Goal: Communication & Community: Answer question/provide support

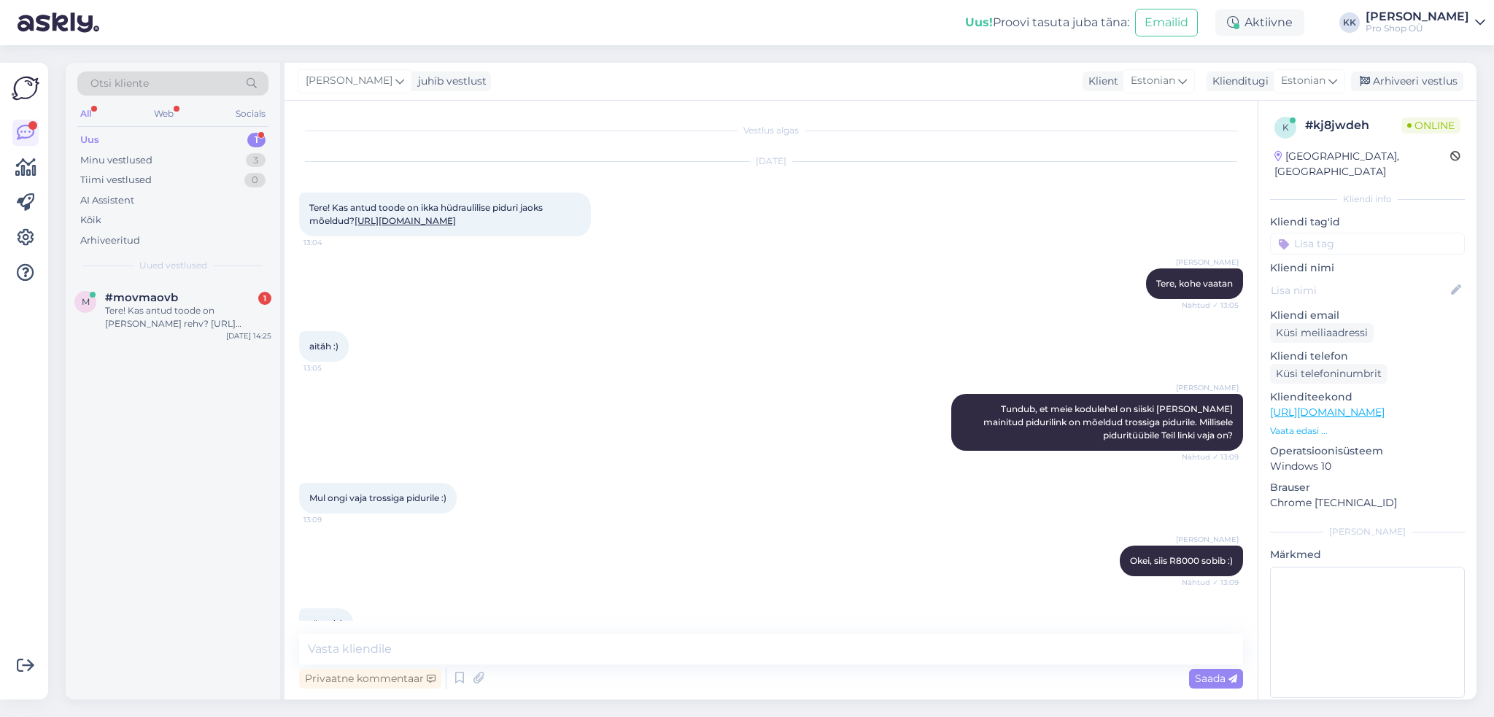
scroll to position [109, 0]
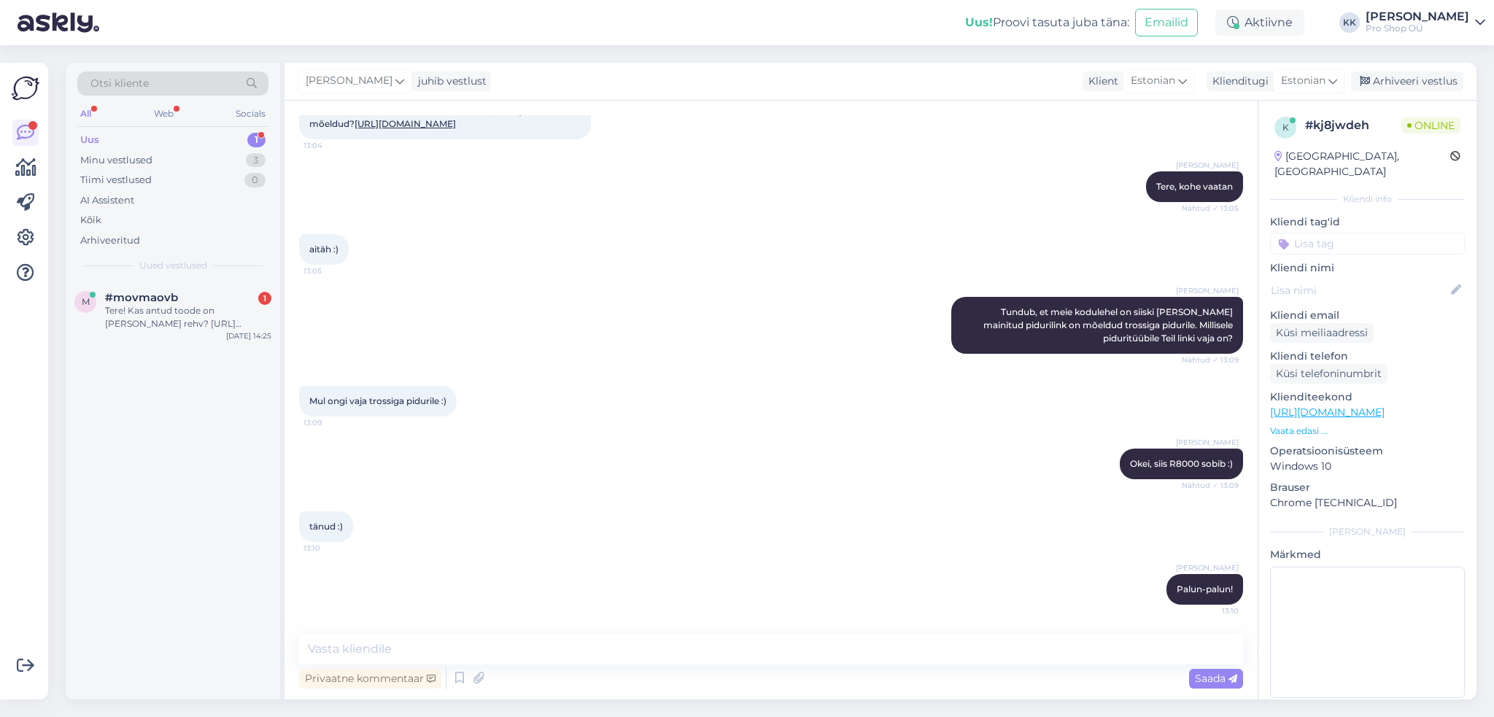
click at [185, 302] on div "#movmaovb 1" at bounding box center [188, 297] width 166 height 13
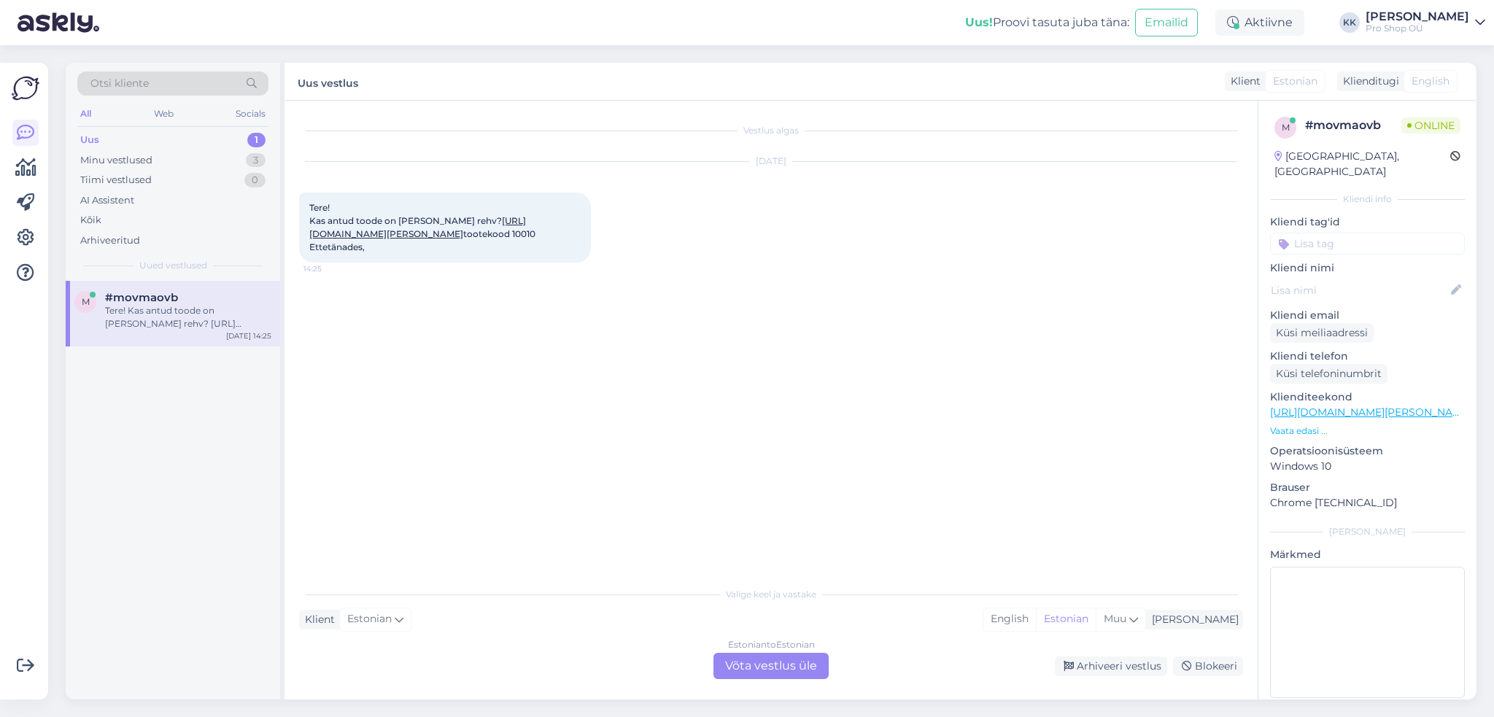
click at [329, 239] on link "[URL][DOMAIN_NAME][PERSON_NAME]" at bounding box center [417, 227] width 217 height 24
click at [748, 667] on div "Estonian to Estonian Võta vestlus üle" at bounding box center [770, 666] width 115 height 26
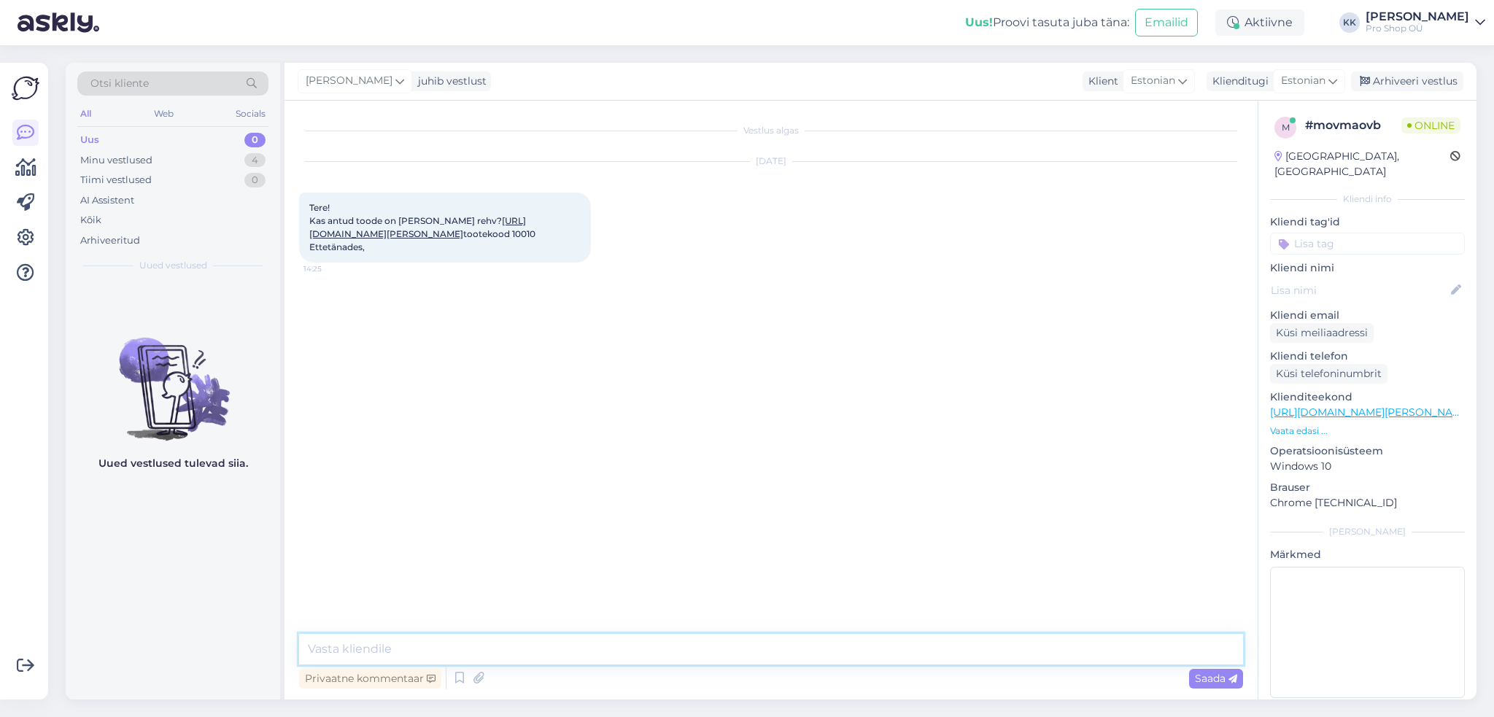
drag, startPoint x: 555, startPoint y: 648, endPoint x: 557, endPoint y: 640, distance: 8.3
click at [557, 641] on textarea at bounding box center [771, 649] width 944 height 31
type textarea "Tere, see rehv on tavaline, ehk kasutamiseks sisekummiga"
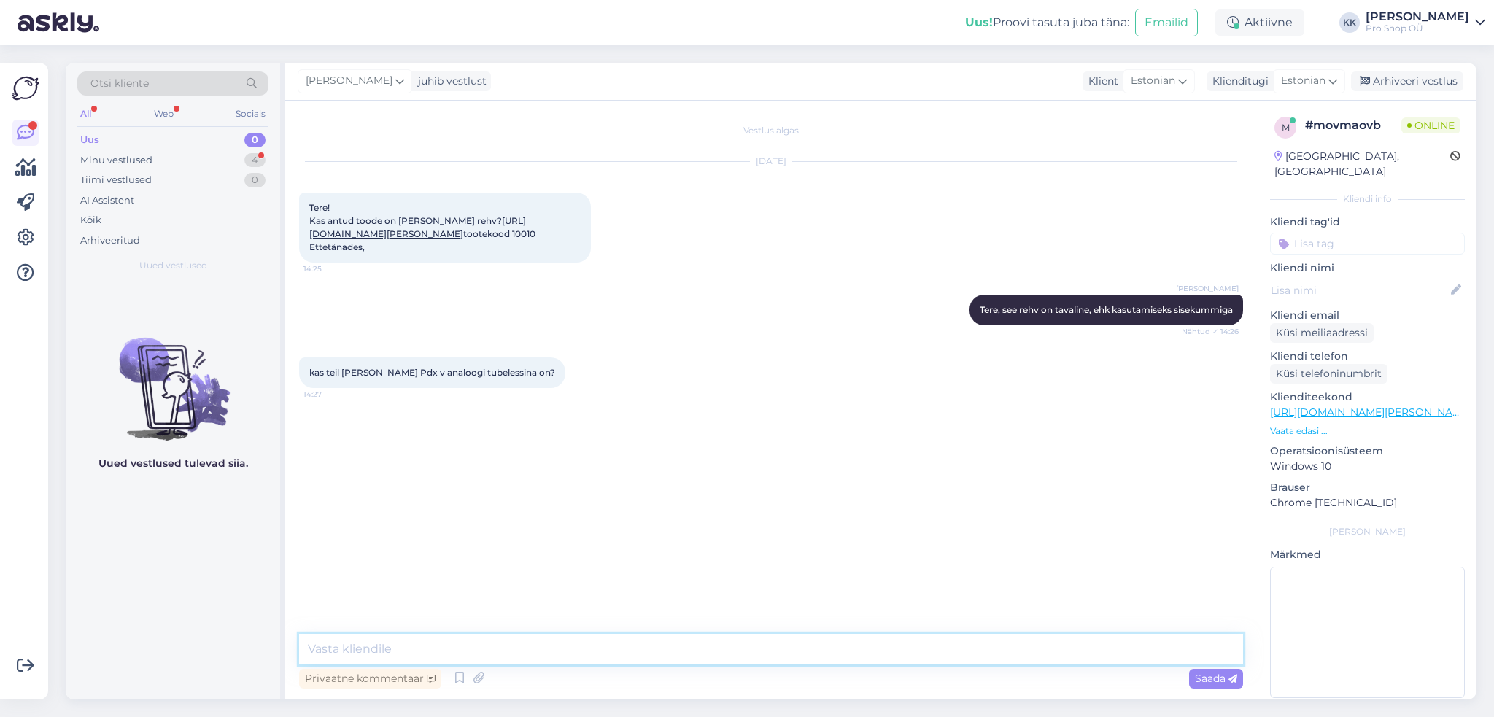
click at [590, 654] on textarea at bounding box center [771, 649] width 944 height 31
type textarea "Vaatan"
click at [311, 237] on link "[URL][DOMAIN_NAME][PERSON_NAME]" at bounding box center [417, 227] width 217 height 24
click at [614, 655] on textarea at bounding box center [771, 649] width 944 height 31
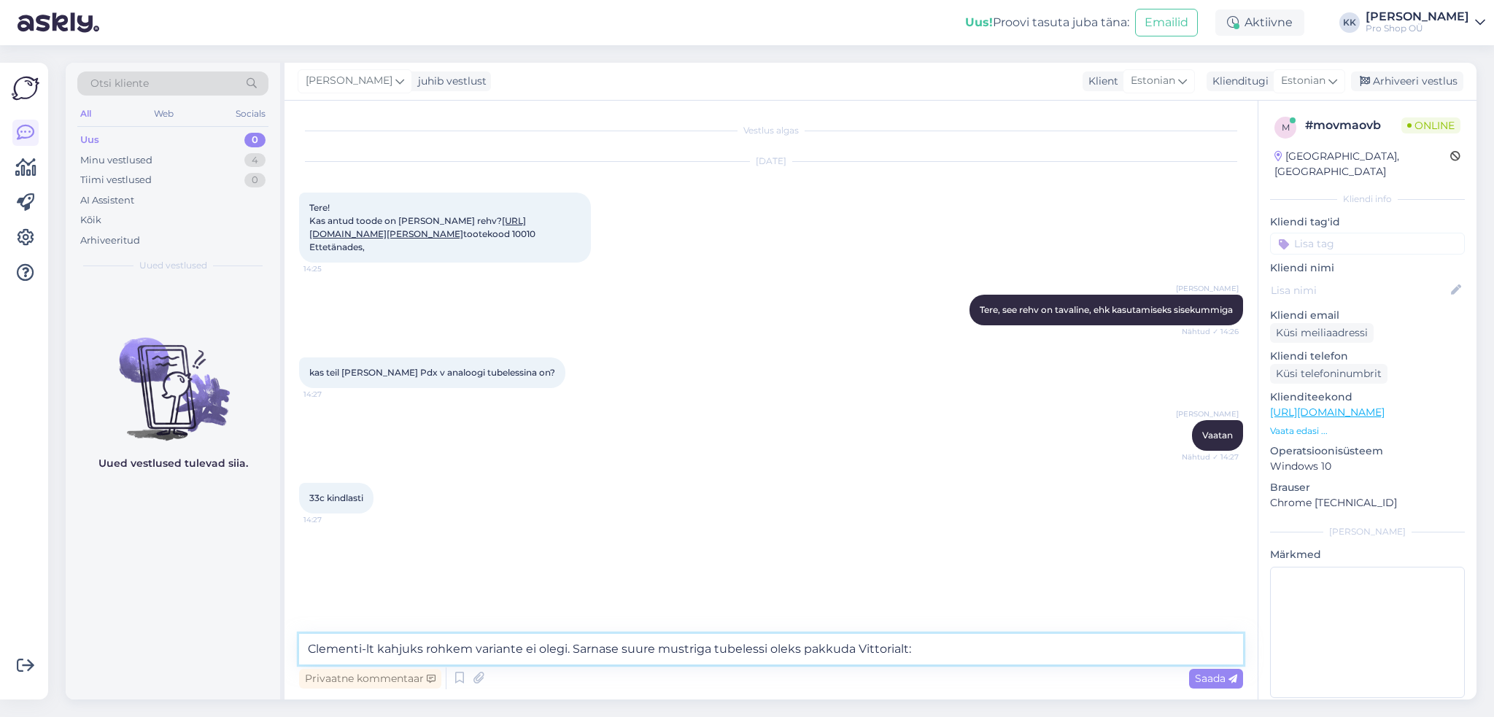
paste textarea "[URL][DOMAIN_NAME]"
type textarea "Clementi-lt kahjuks rohkem variante ei olegi. Sarnase suure mustriga tubelessi …"
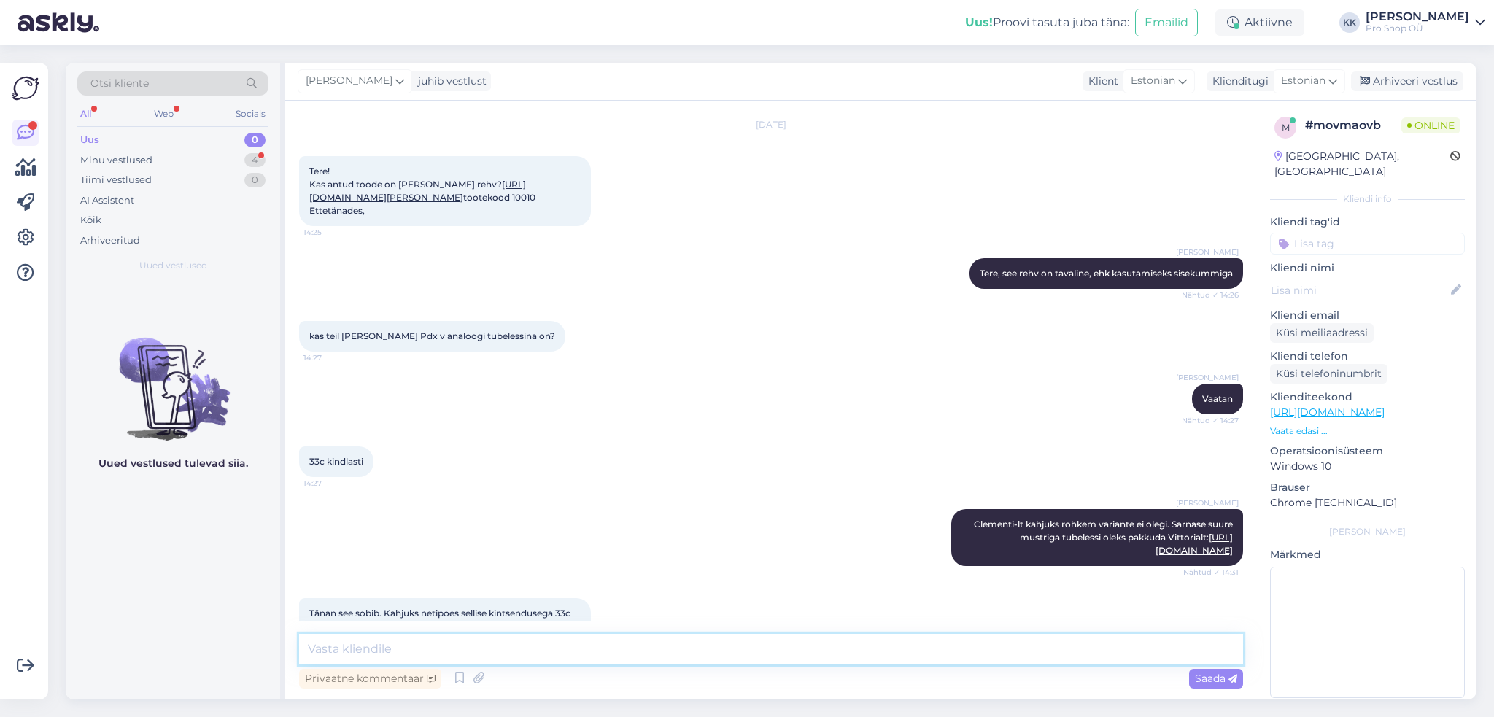
scroll to position [139, 0]
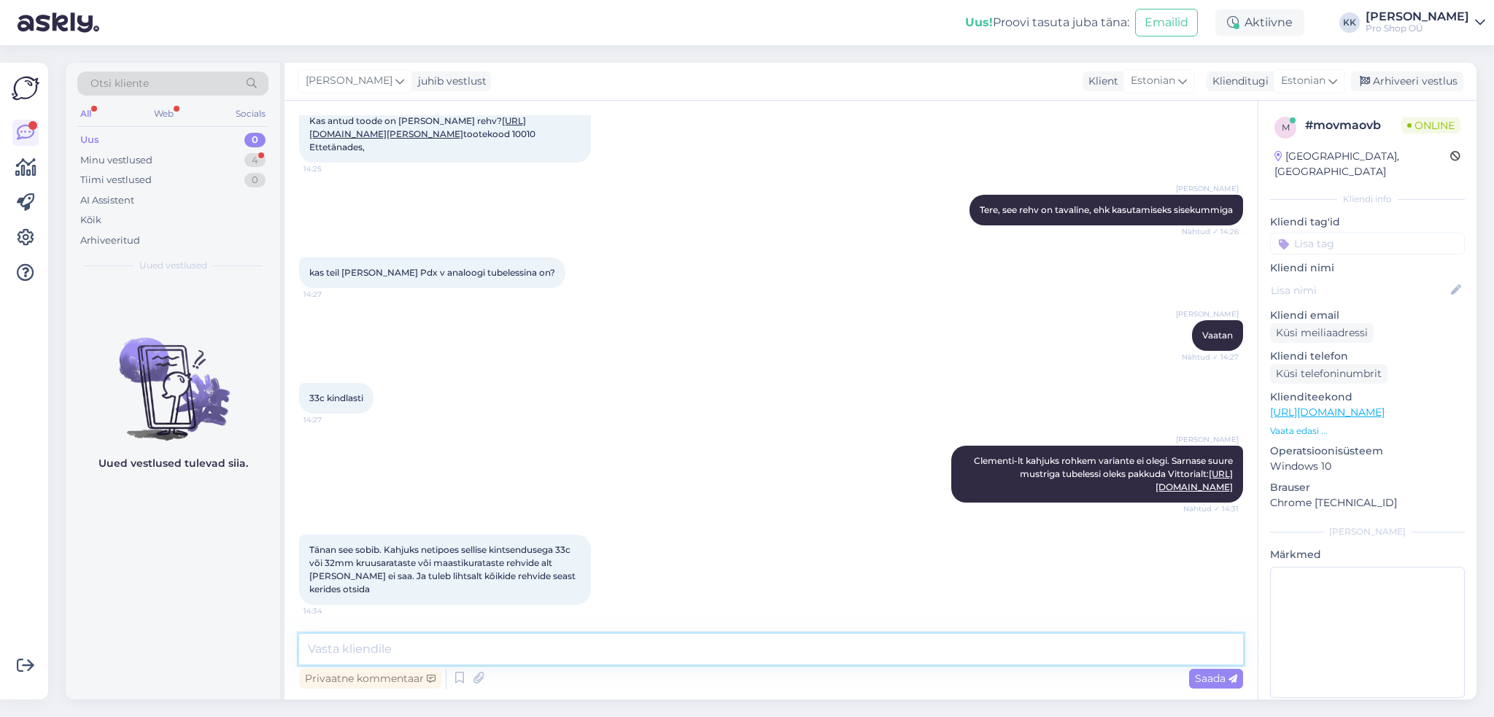
click at [586, 651] on textarea at bounding box center [771, 649] width 944 height 31
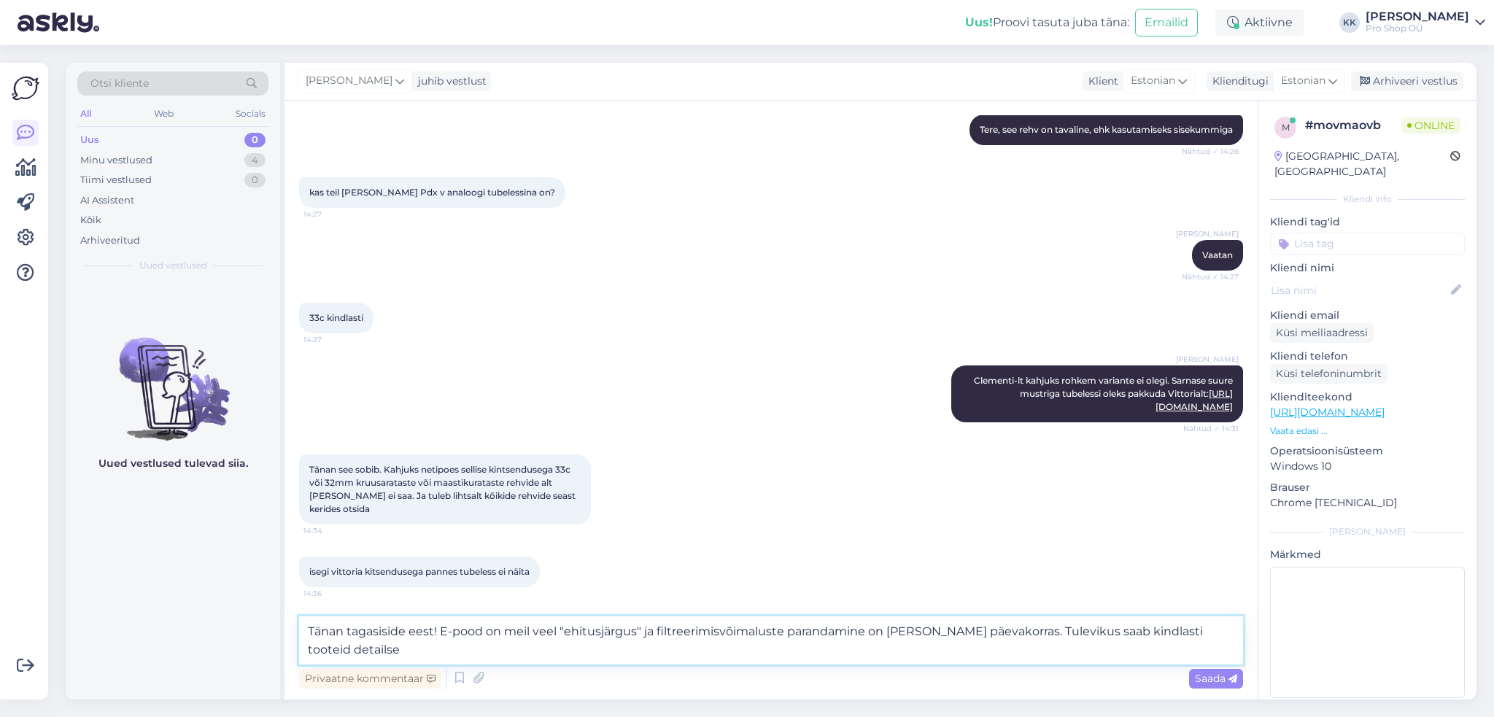
scroll to position [217, 0]
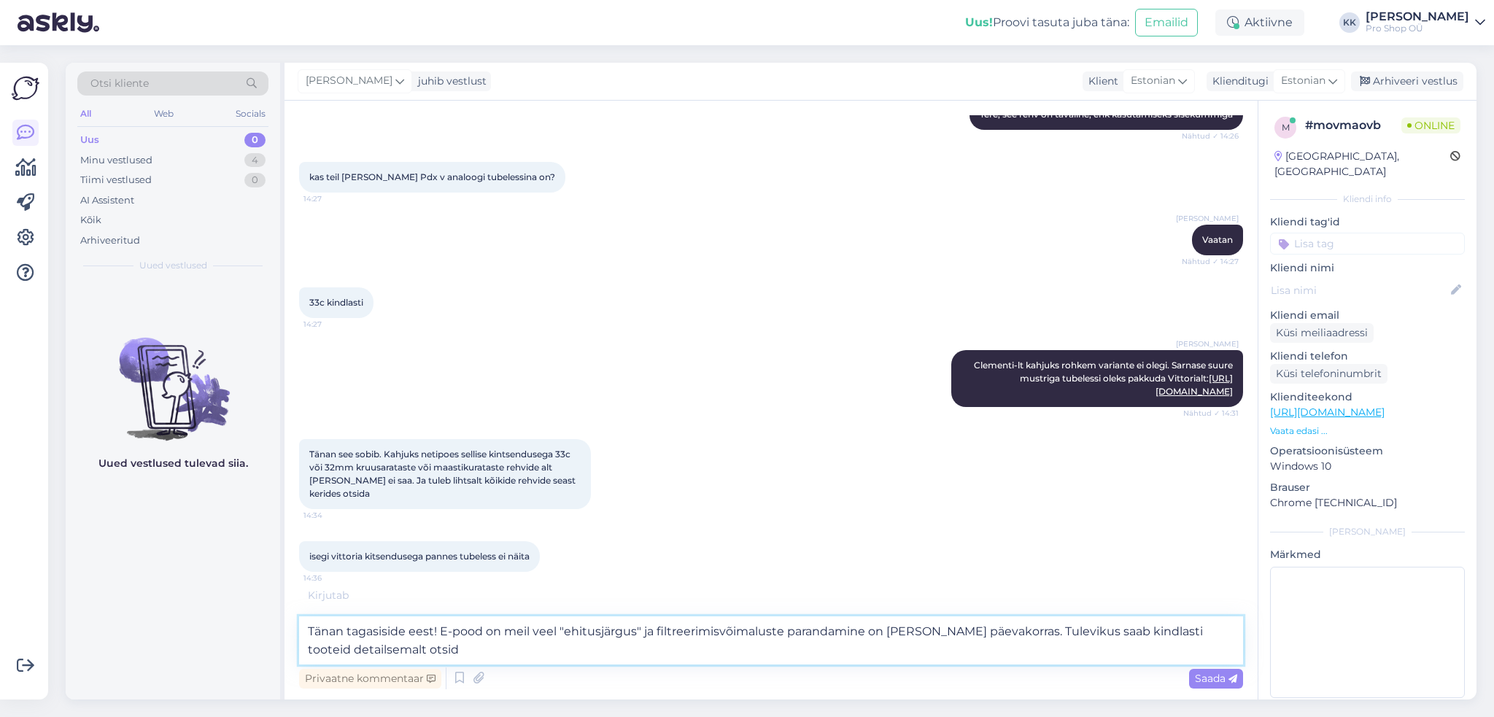
type textarea "Tänan tagasiside eest! E-pood on meil veel "ehitusjärgus" ja filtreerimisvõimal…"
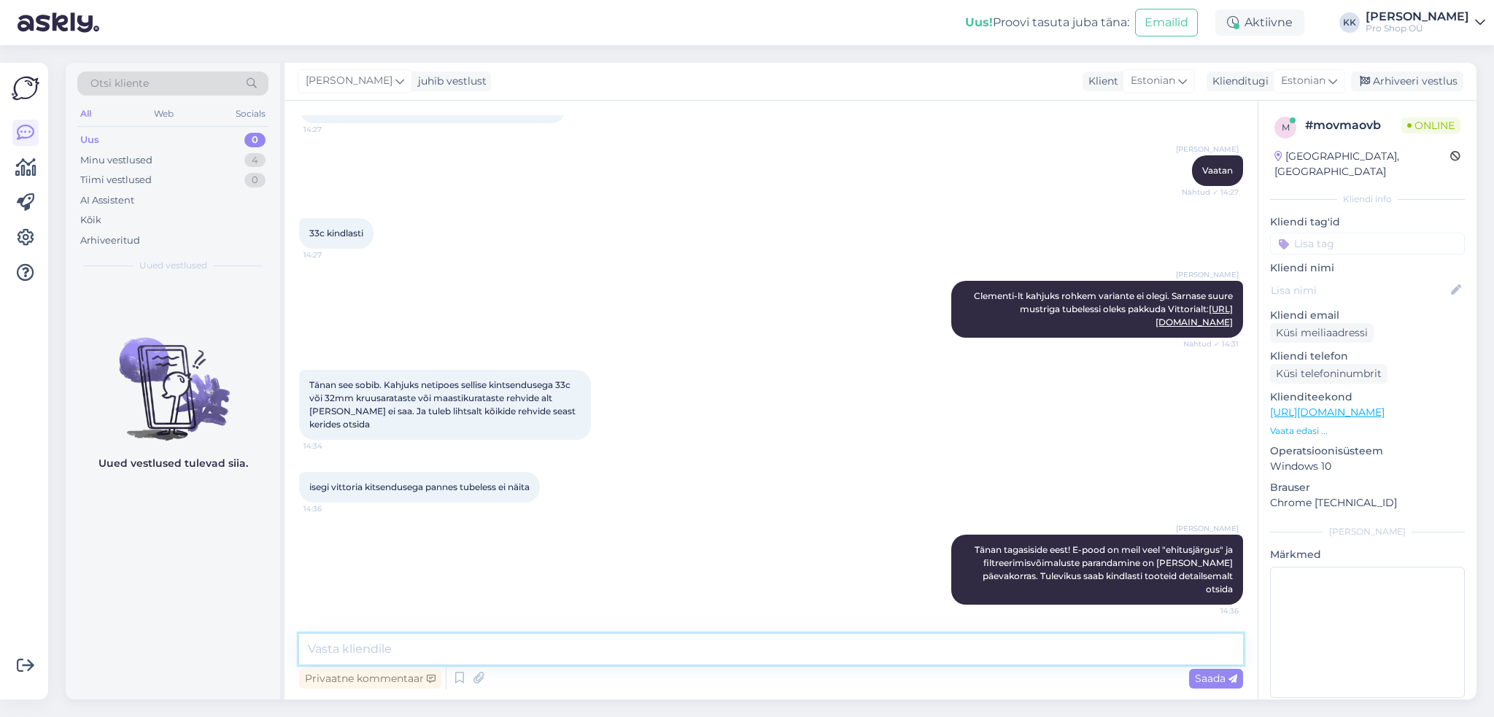
scroll to position [353, 0]
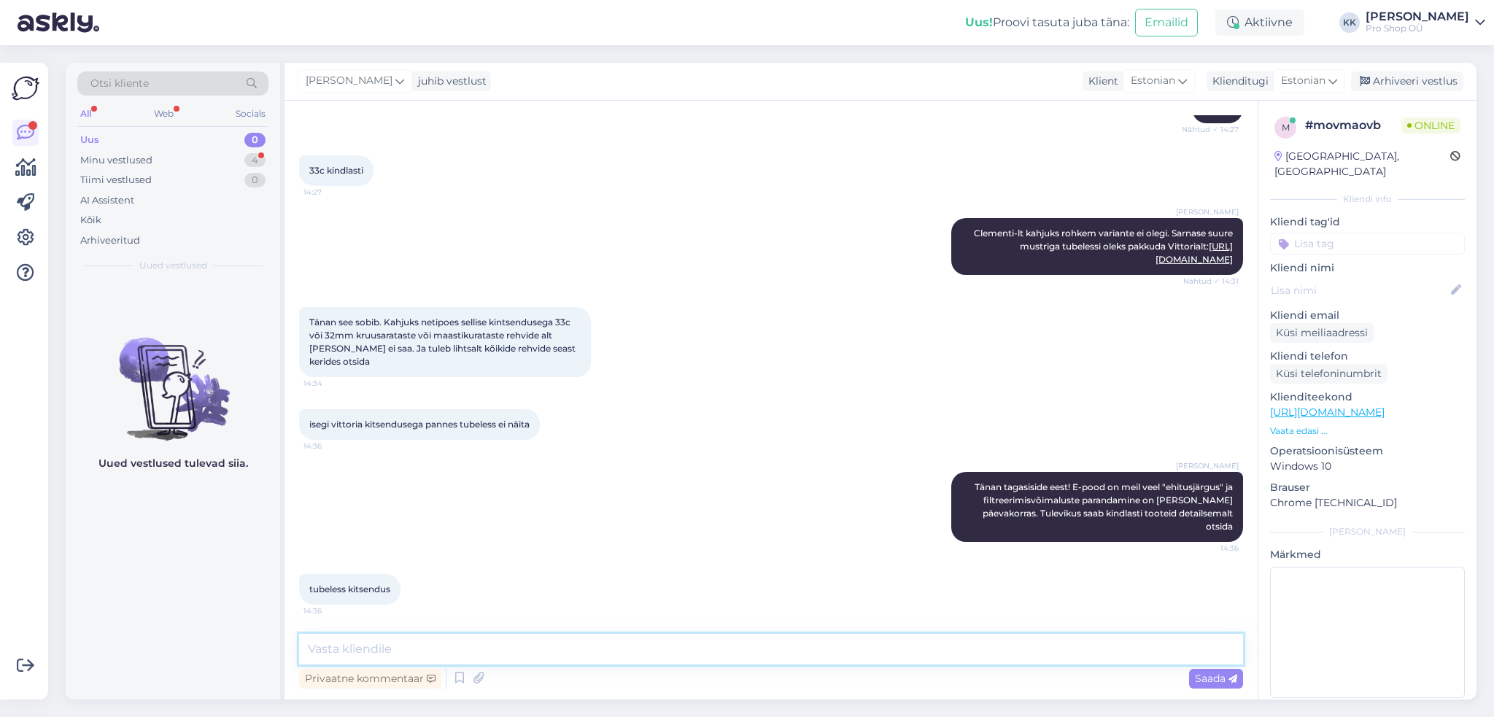
click at [578, 645] on textarea at bounding box center [771, 649] width 944 height 31
type textarea "Momendil see funktsioon tõesti väga hästi ei toimi"
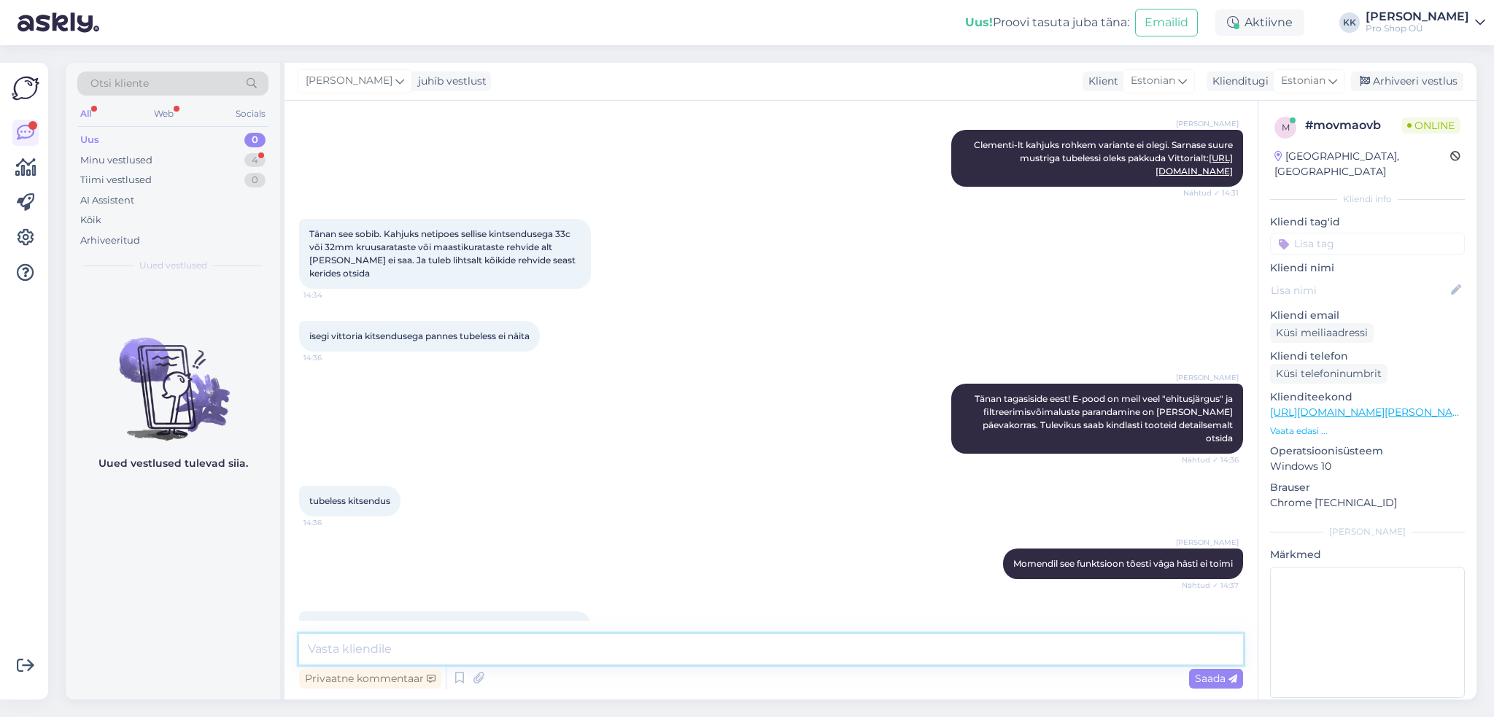
scroll to position [492, 0]
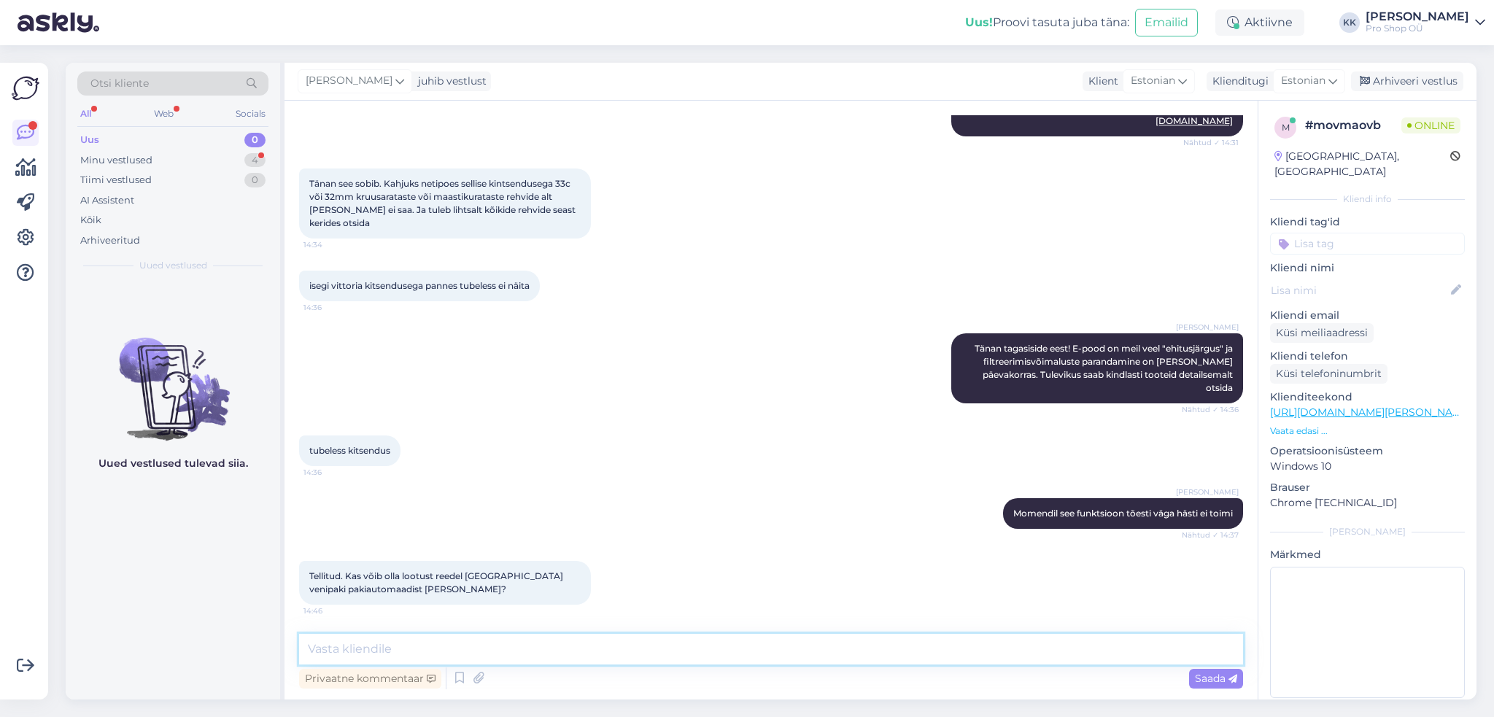
click at [796, 641] on textarea at bounding box center [771, 649] width 944 height 31
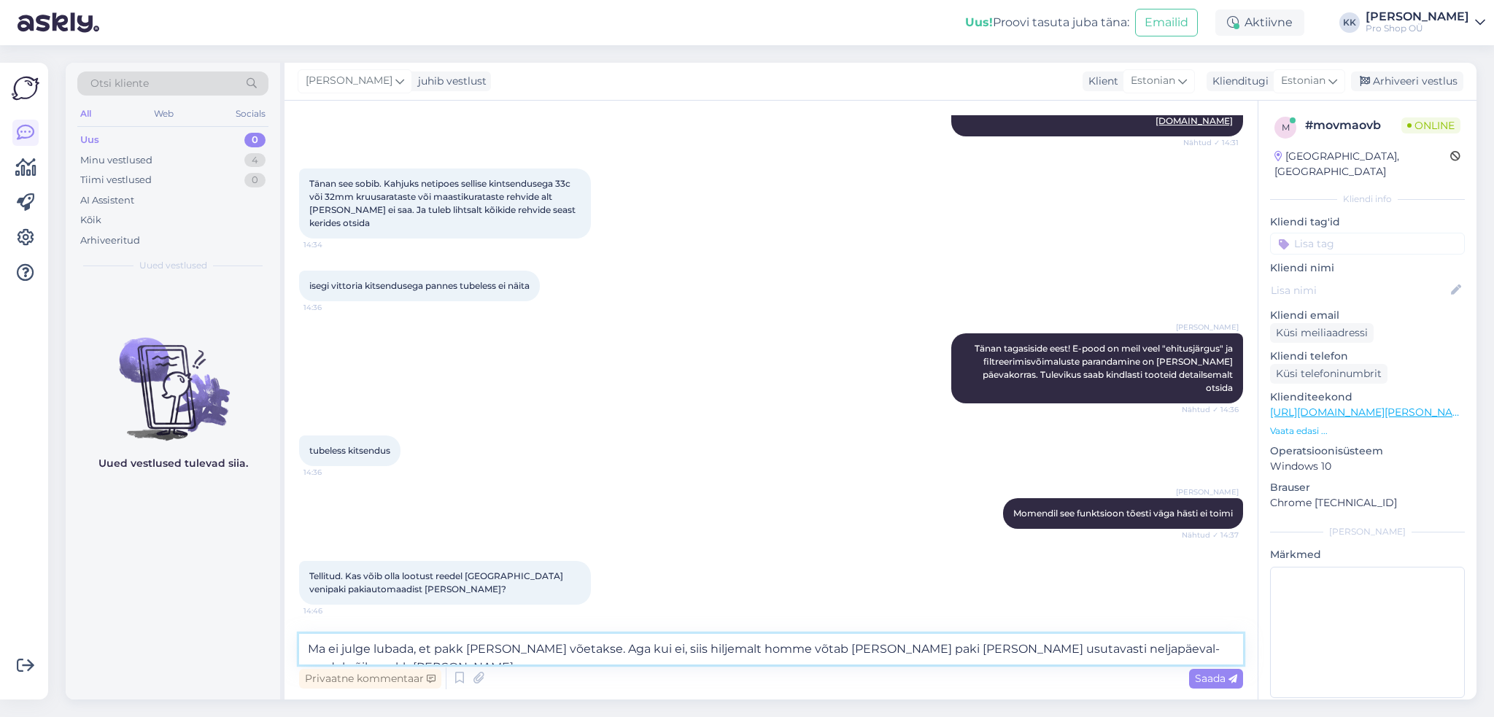
type textarea "Ma ei julge lubada, et pakk [PERSON_NAME] võetakse. Aga kui ei, siis hiljemalt …"
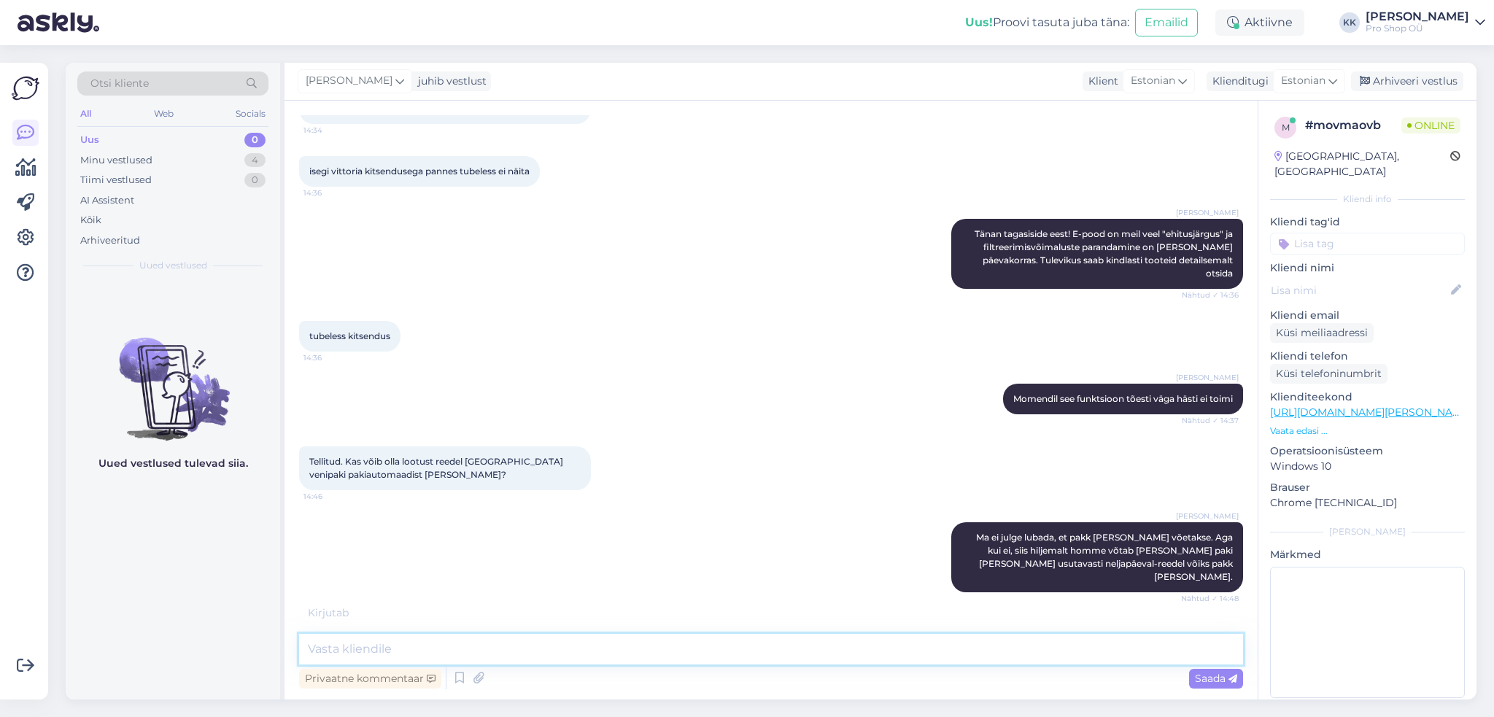
scroll to position [643, 0]
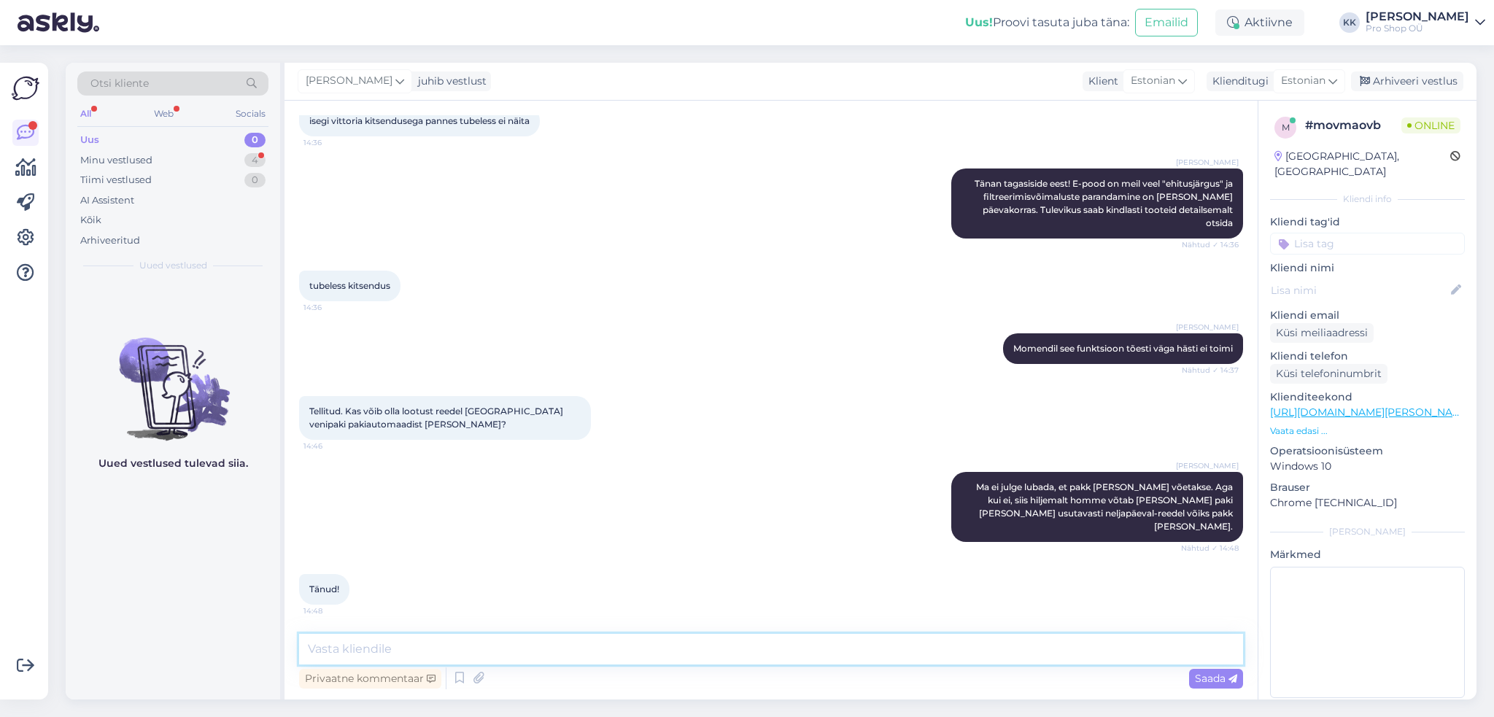
type textarea "Ü"
type textarea "palun-palun!"
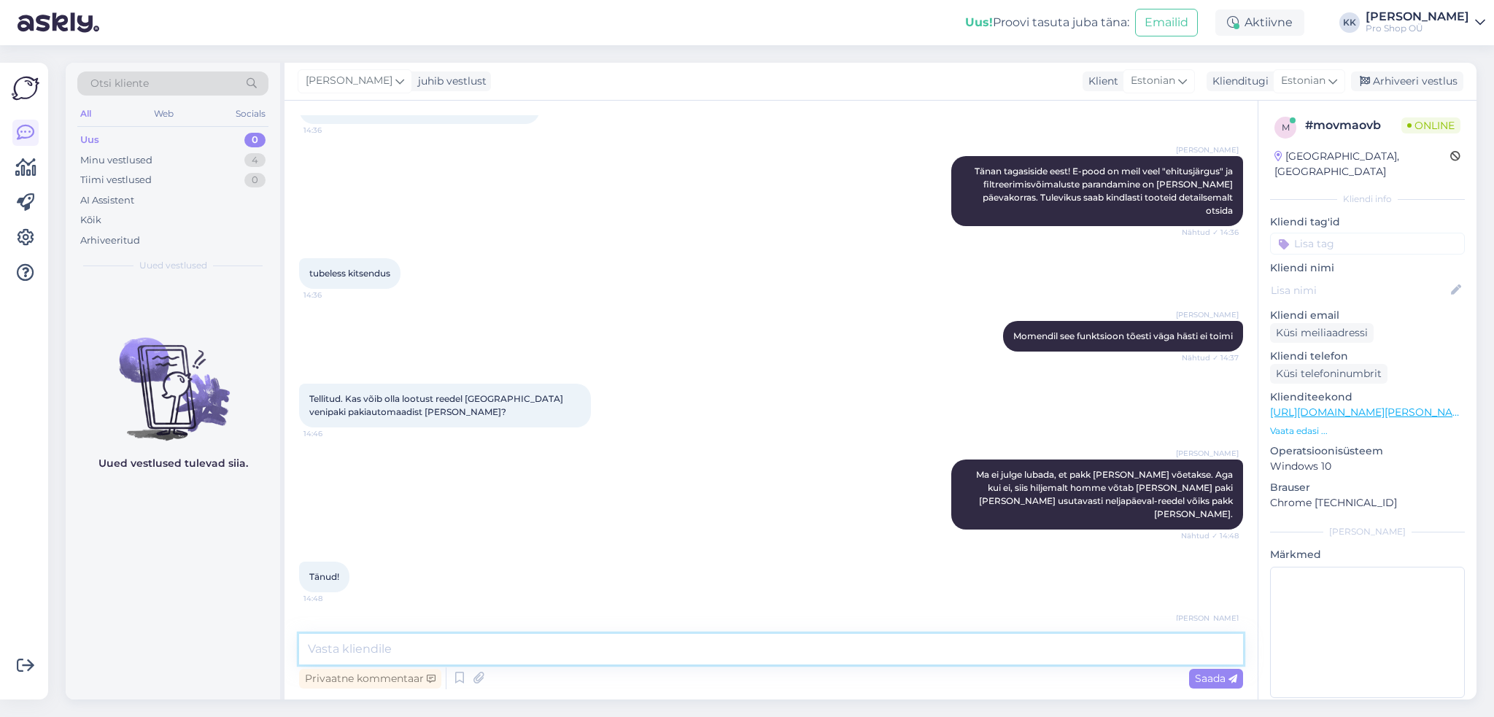
scroll to position [706, 0]
